Goal: Find specific page/section: Find specific page/section

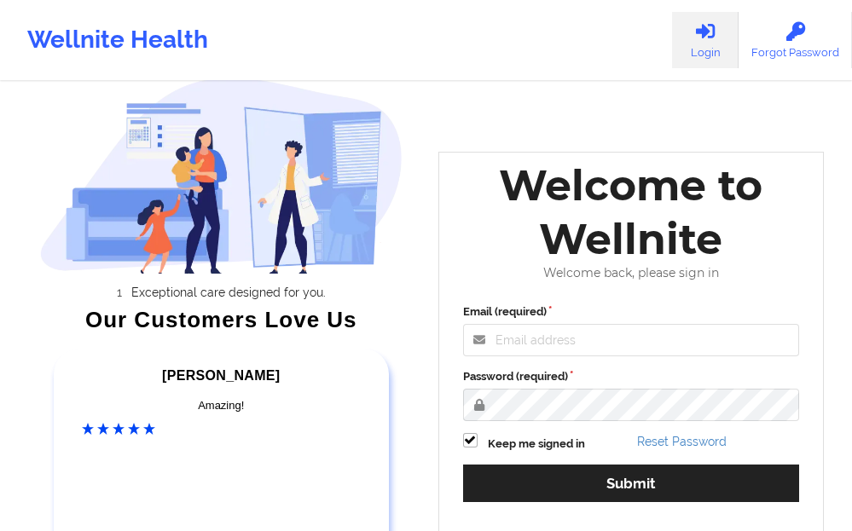
scroll to position [85, 0]
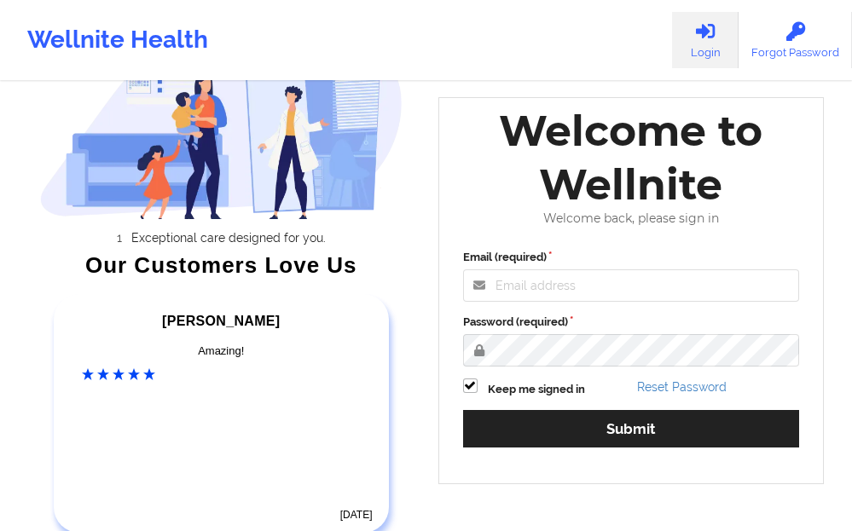
click at [540, 269] on div "Email (required)" at bounding box center [631, 275] width 337 height 53
click at [532, 283] on input "Email (required)" at bounding box center [631, 286] width 337 height 32
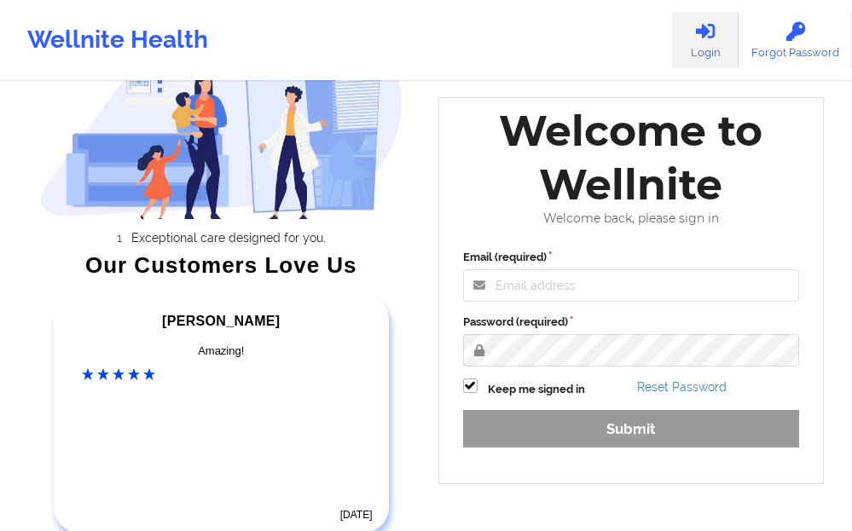
click at [511, 286] on input "Email (required)" at bounding box center [631, 286] width 337 height 32
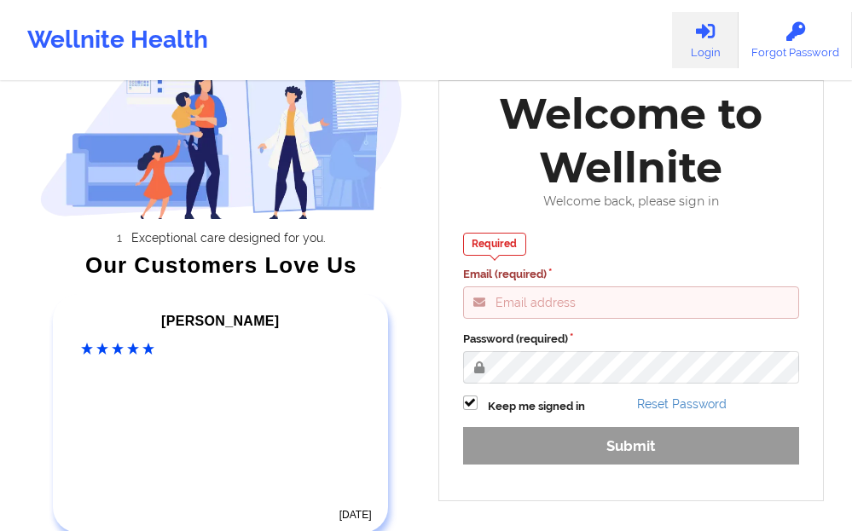
click at [512, 305] on input "Email (required)" at bounding box center [631, 303] width 337 height 32
paste input "[EMAIL_ADDRESS][DOMAIN_NAME]"
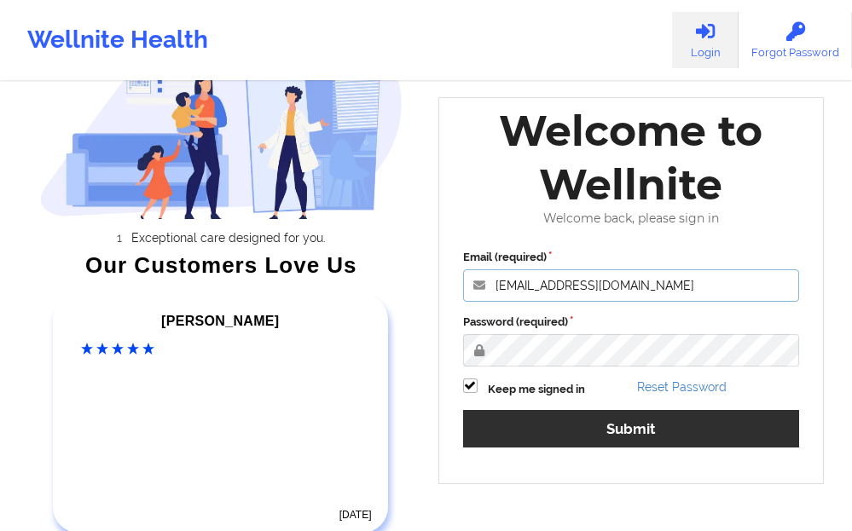
type input "[EMAIL_ADDRESS][DOMAIN_NAME]"
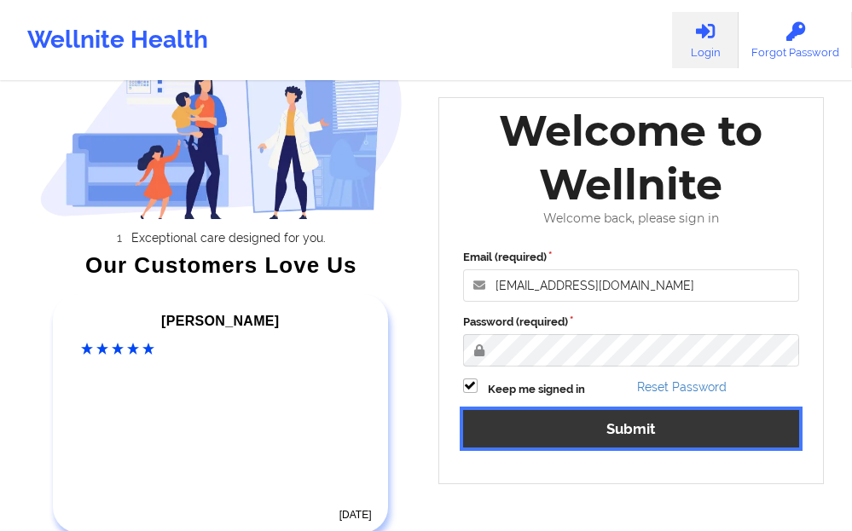
click at [531, 422] on button "Submit" at bounding box center [631, 428] width 337 height 37
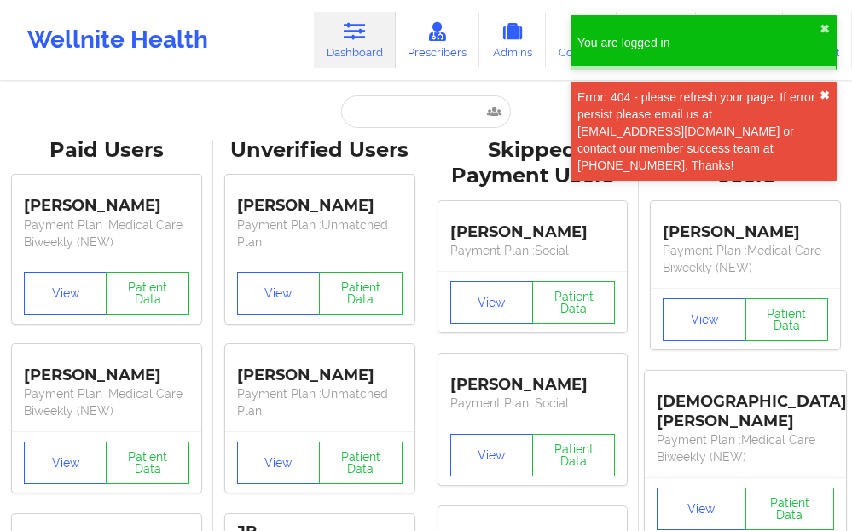
click at [821, 98] on button "✖︎" at bounding box center [825, 96] width 10 height 14
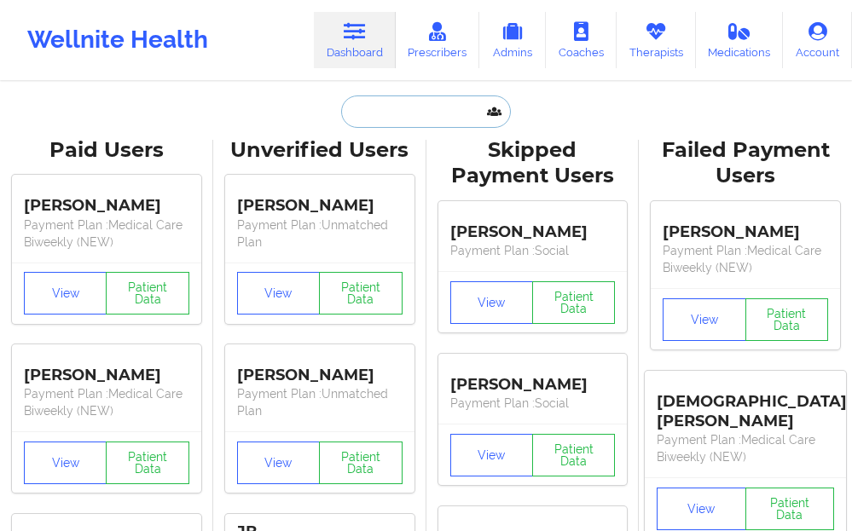
click at [383, 125] on input "text" at bounding box center [425, 112] width 169 height 32
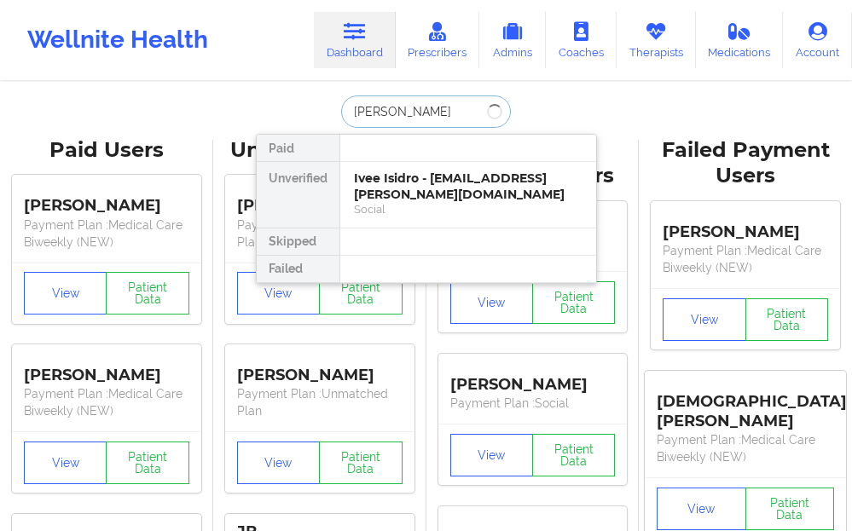
type input "[PERSON_NAME]"
click at [382, 165] on div "Ivee Isidro - [EMAIL_ADDRESS][PERSON_NAME][DOMAIN_NAME] Social" at bounding box center [468, 195] width 256 height 66
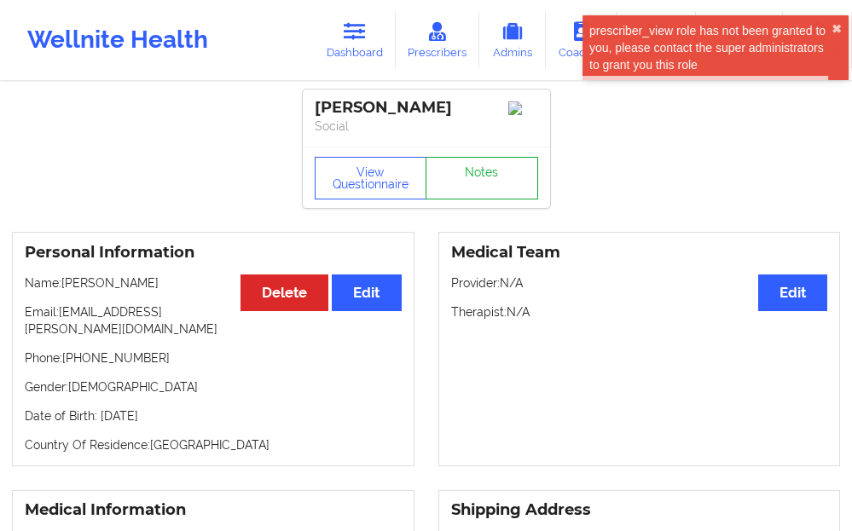
click at [478, 170] on link "Notes" at bounding box center [482, 178] width 113 height 43
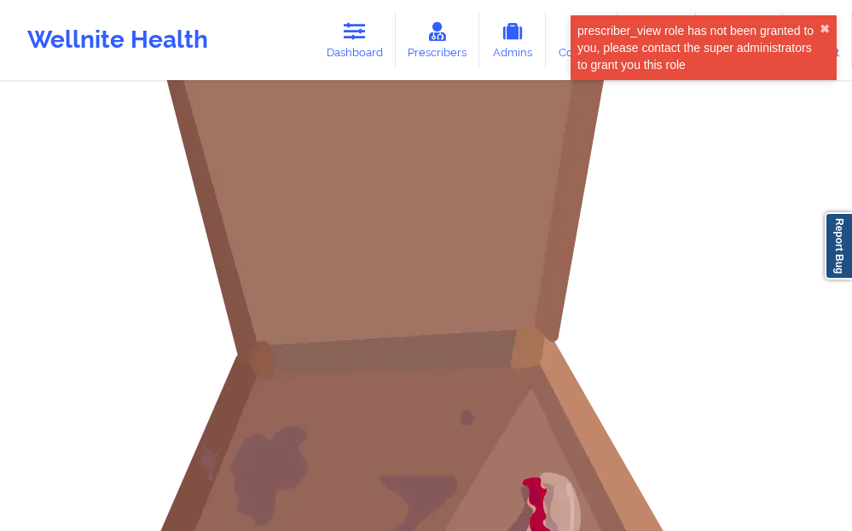
scroll to position [341, 0]
